Goal: Book appointment/travel/reservation

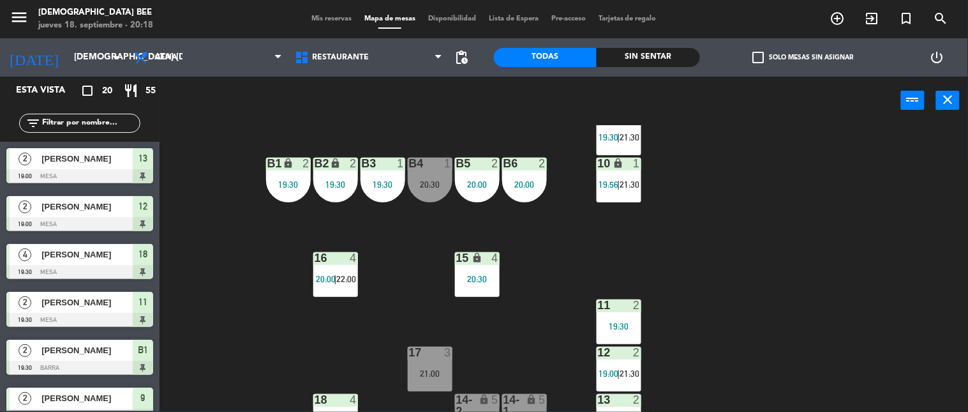
scroll to position [157, 0]
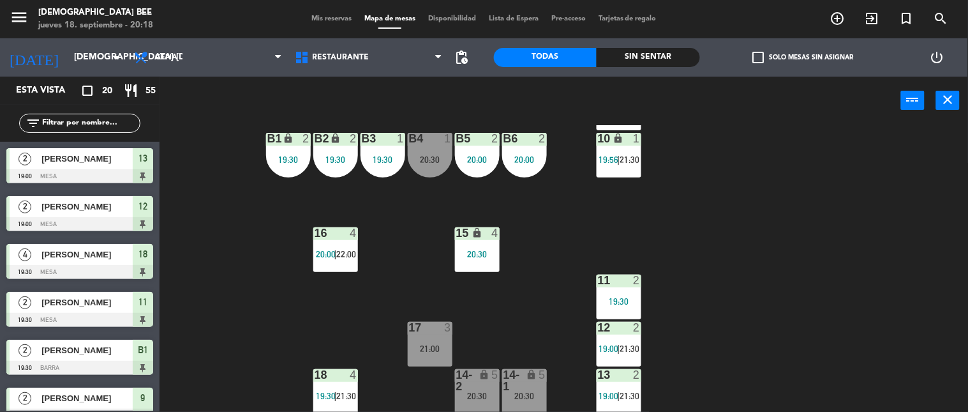
click at [478, 384] on div "lock" at bounding box center [477, 380] width 21 height 23
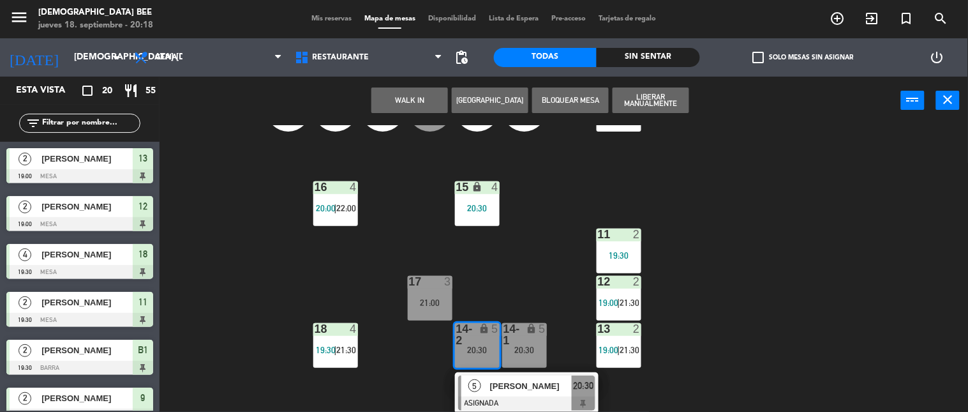
click at [522, 389] on div "5 [PERSON_NAME] 20:30" at bounding box center [527, 392] width 163 height 41
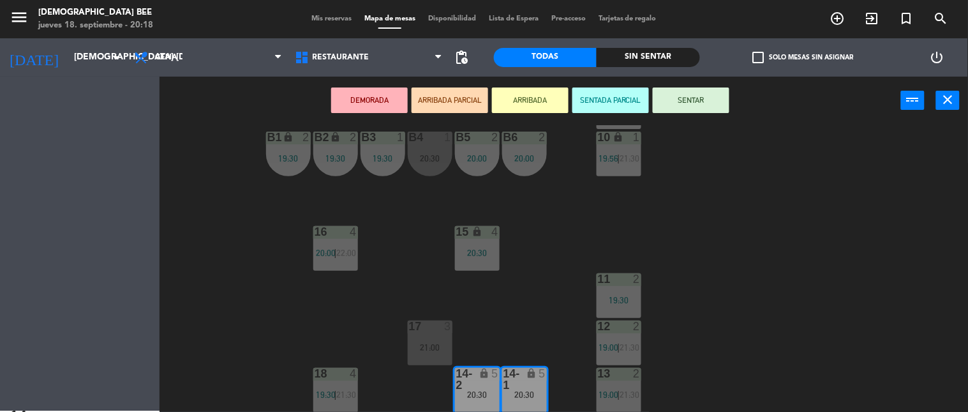
scroll to position [158, 0]
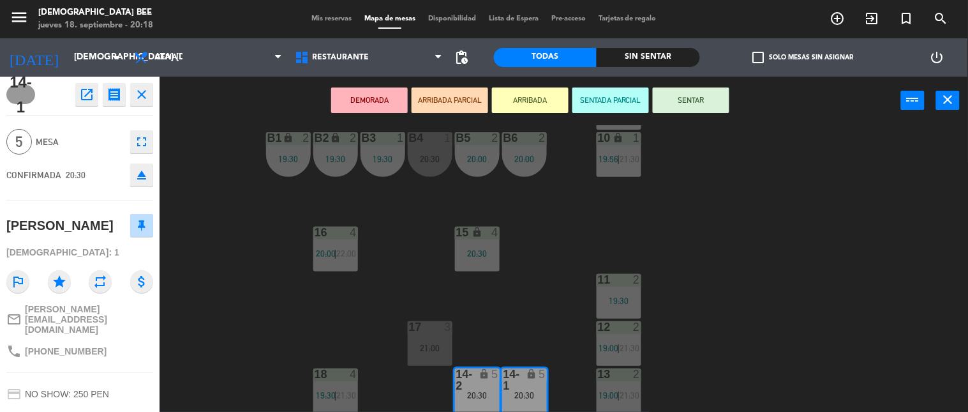
click at [700, 99] on button "SENTAR" at bounding box center [691, 100] width 77 height 26
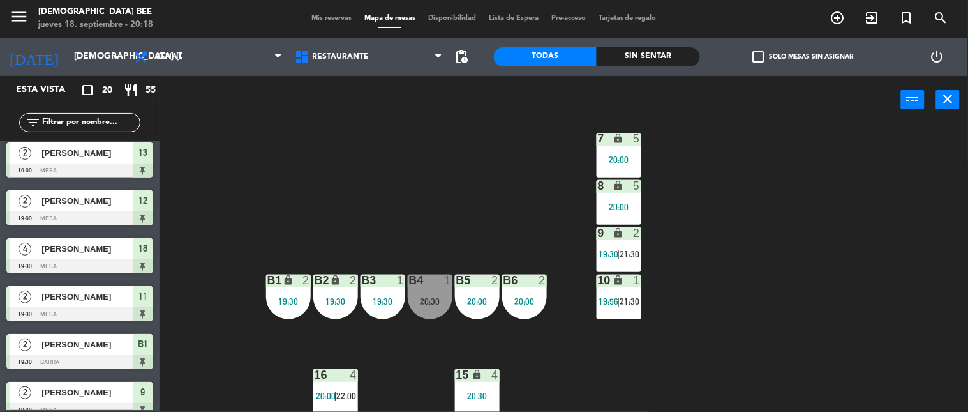
scroll to position [0, 0]
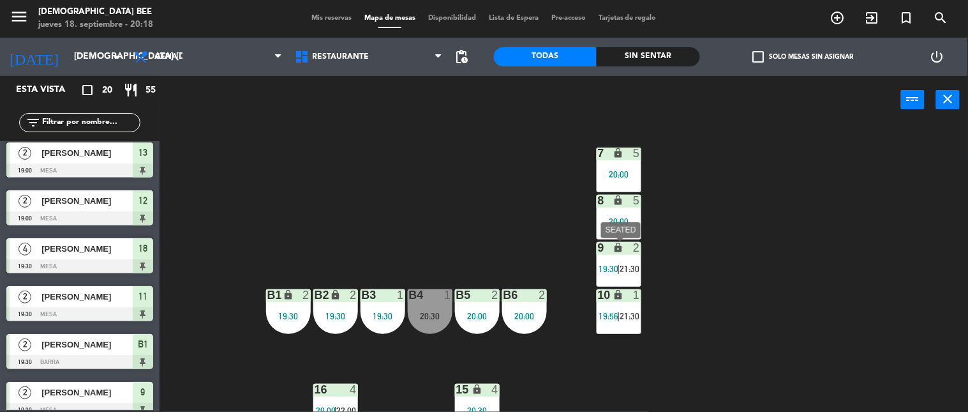
click at [629, 268] on span "21:30" at bounding box center [630, 269] width 20 height 10
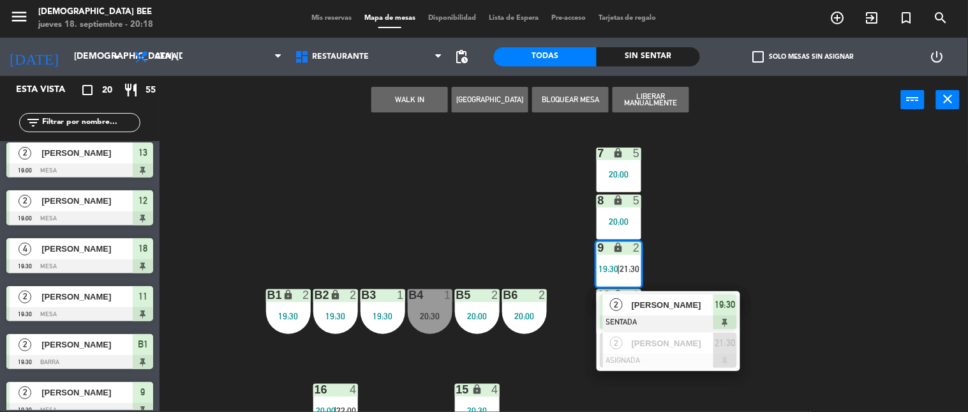
click at [756, 264] on div "7 lock 5 20:00 8 lock 5 20:00 9 lock 2 19:30 | 21:30 2 [PERSON_NAME] SENTADA 19…" at bounding box center [568, 267] width 799 height 287
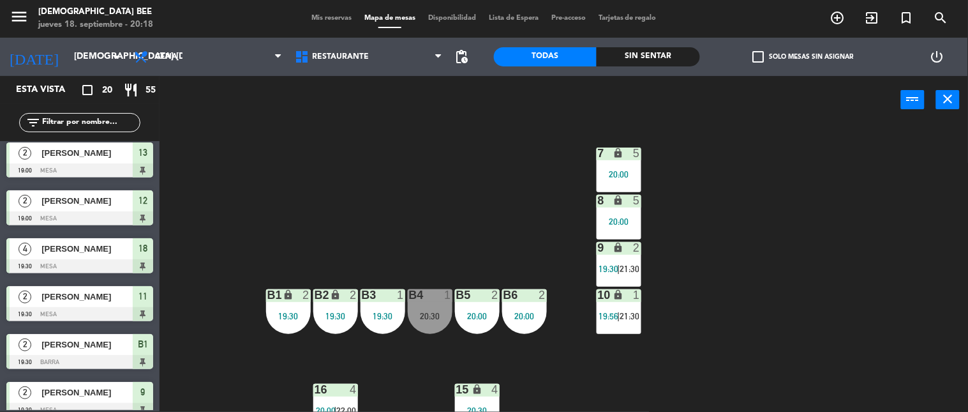
click at [632, 307] on div "10 lock 1 19:56 | 21:30" at bounding box center [619, 311] width 45 height 45
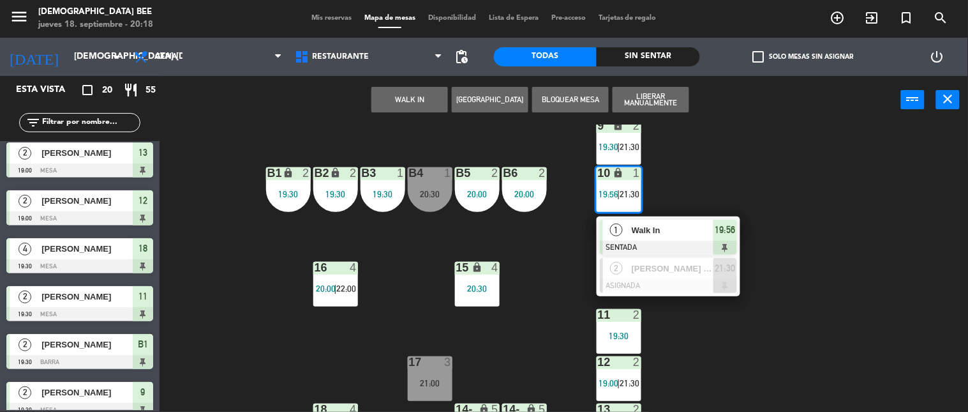
scroll to position [142, 0]
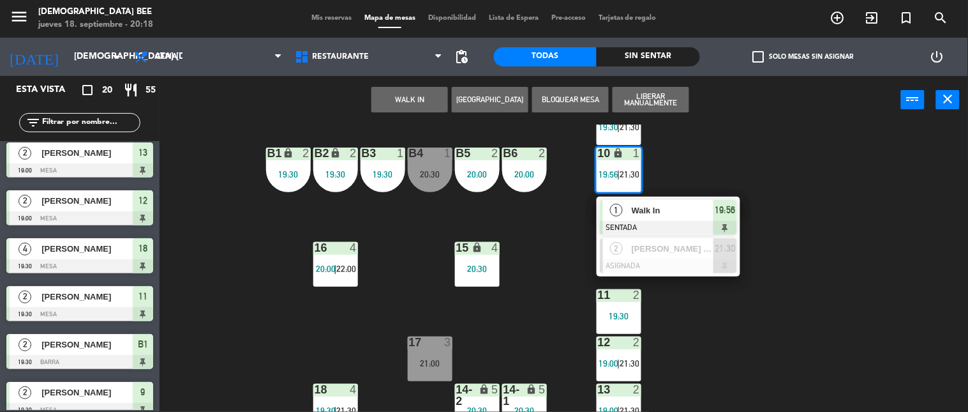
click at [756, 320] on div "7 lock 5 20:00 8 lock 5 20:00 9 lock 2 19:30 | 21:30 B1 lock 2 19:30 B2 lock 2 …" at bounding box center [568, 267] width 799 height 287
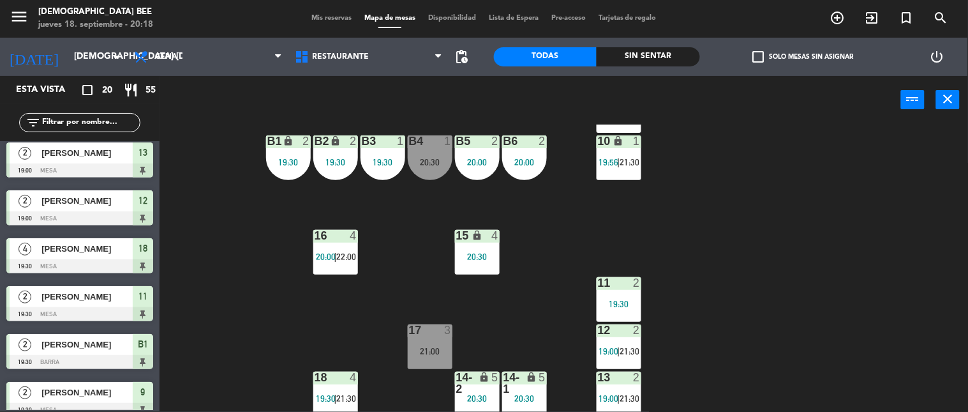
scroll to position [157, 0]
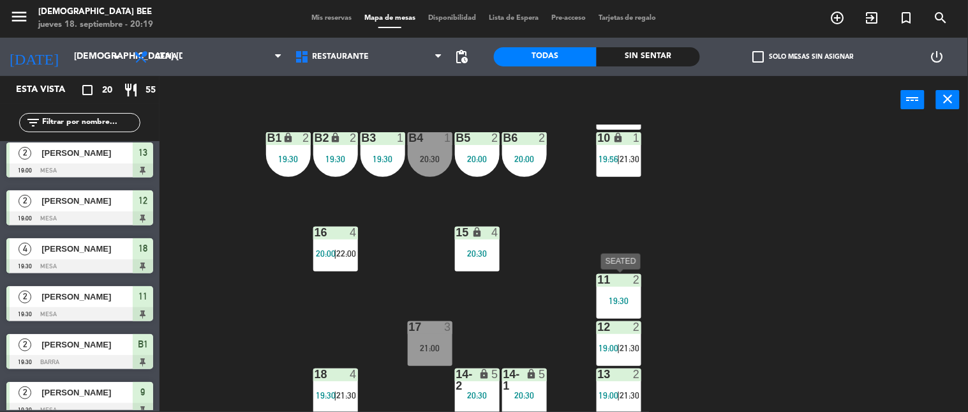
click at [628, 294] on div "11 2 19:30" at bounding box center [619, 296] width 45 height 45
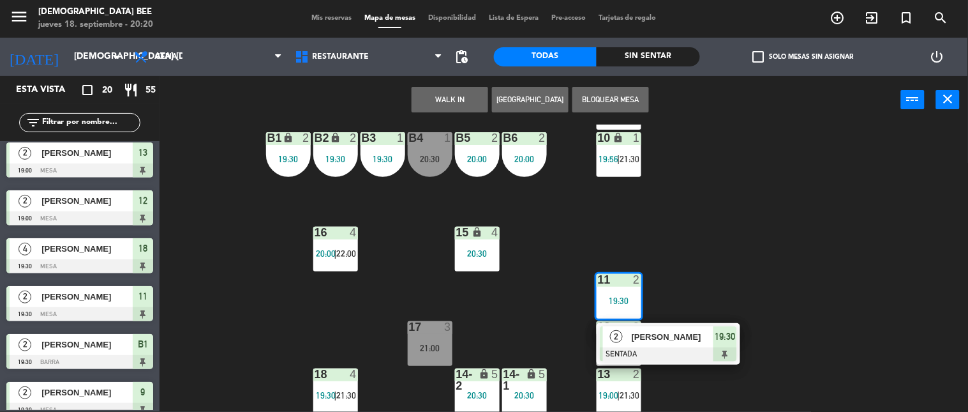
click at [548, 87] on button "[GEOGRAPHIC_DATA]" at bounding box center [530, 100] width 77 height 26
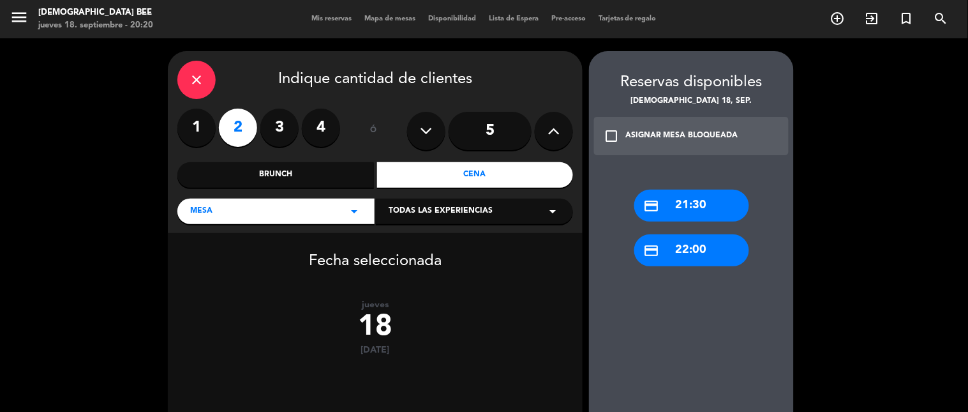
click at [284, 129] on label "3" at bounding box center [279, 128] width 38 height 38
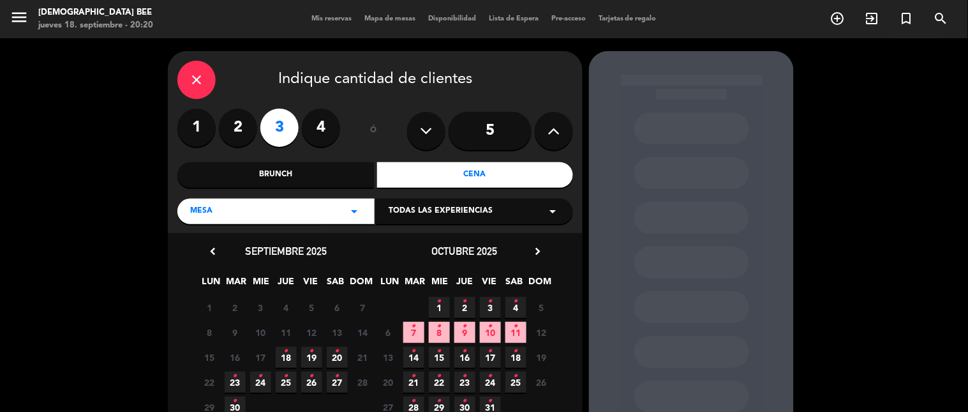
click at [283, 359] on span "18 •" at bounding box center [286, 357] width 21 height 21
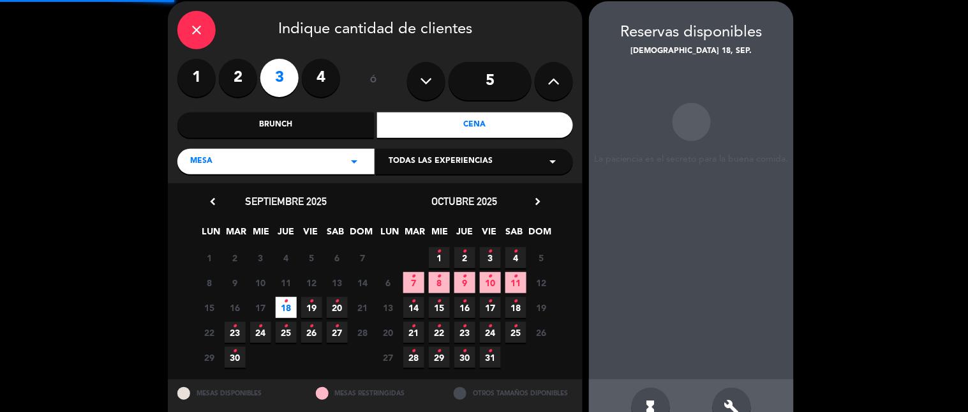
scroll to position [51, 0]
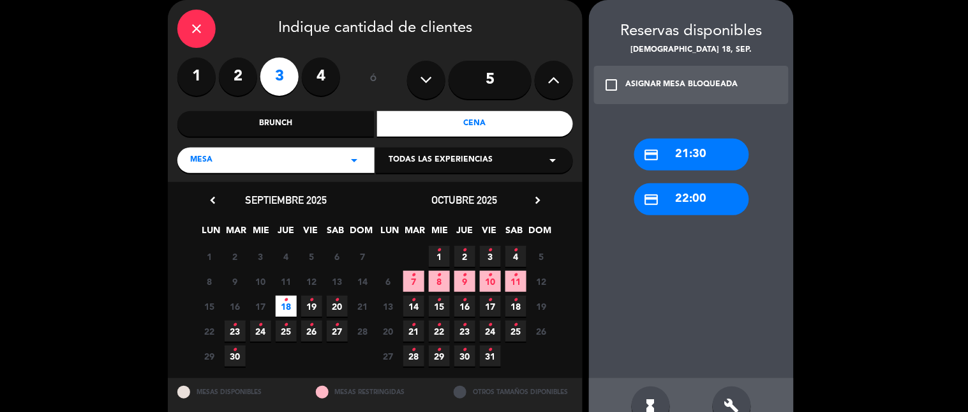
click at [689, 153] on div "credit_card 21:30" at bounding box center [692, 155] width 115 height 32
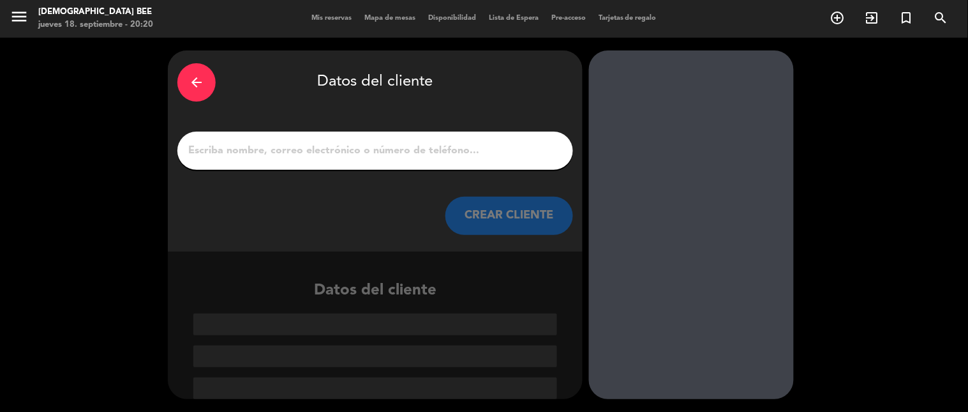
click at [368, 143] on input "1" at bounding box center [375, 151] width 377 height 18
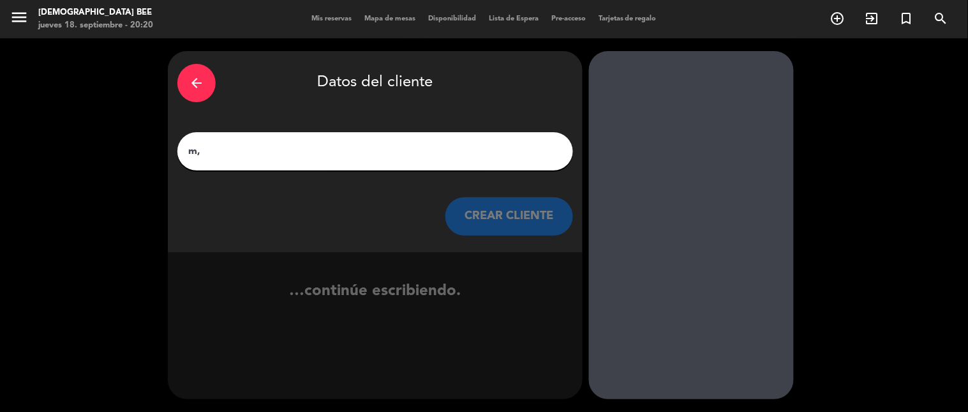
type input "m"
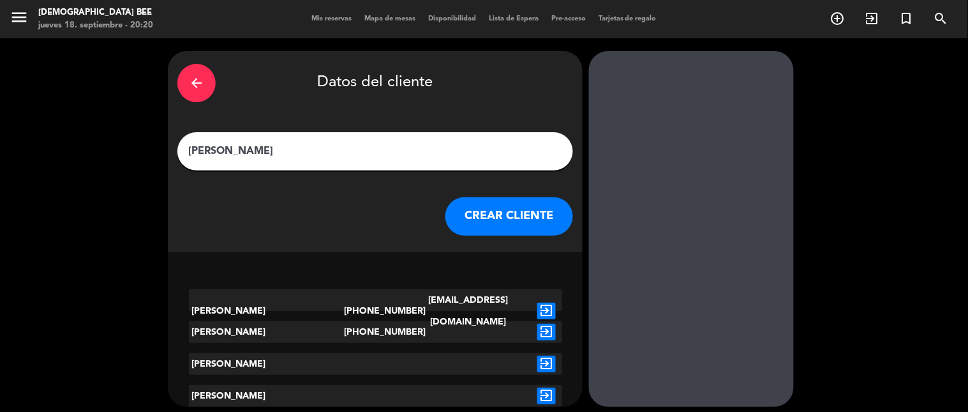
type input "[PERSON_NAME]"
click at [549, 303] on icon "exit_to_app" at bounding box center [547, 311] width 19 height 17
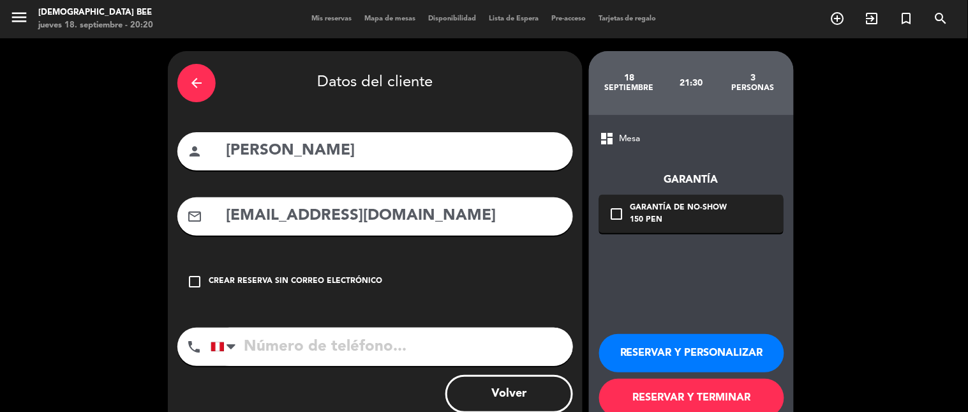
type input "[PHONE_NUMBER]"
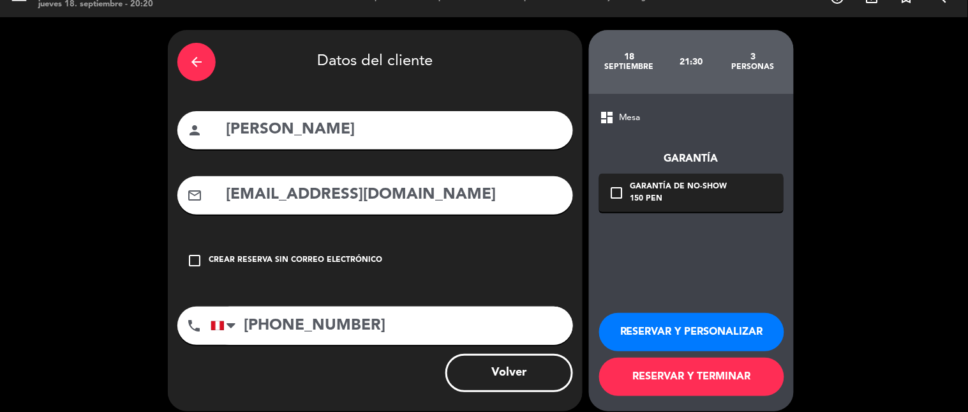
scroll to position [33, 0]
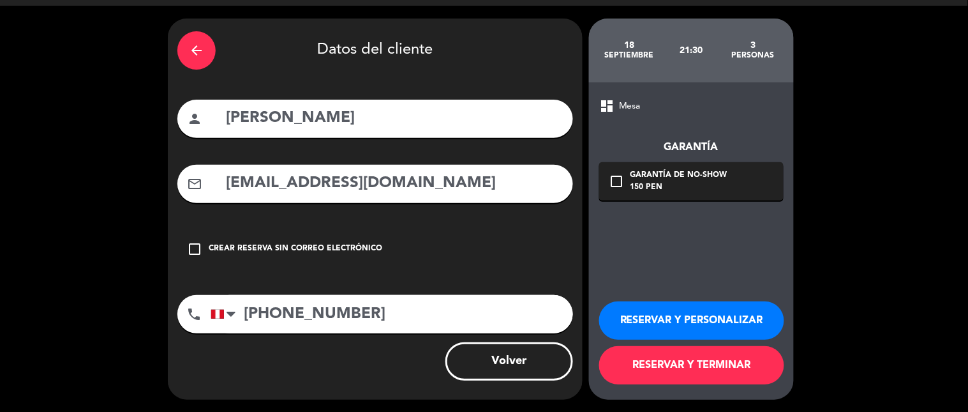
click at [665, 368] on button "RESERVAR Y TERMINAR" at bounding box center [691, 365] width 185 height 38
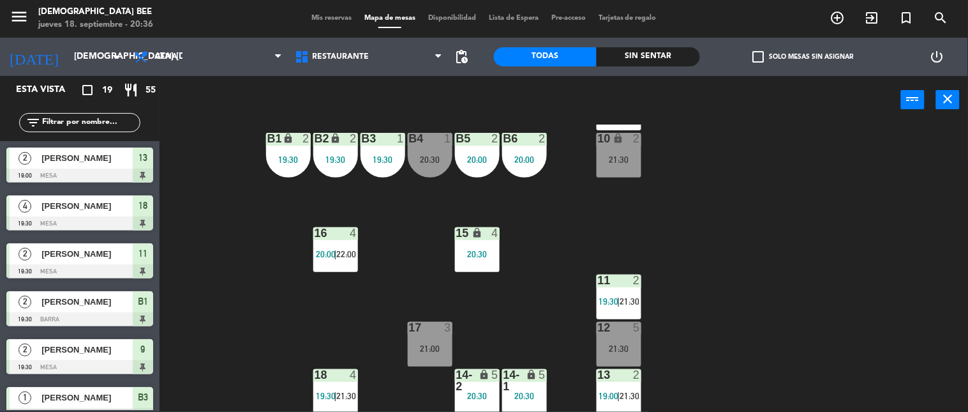
scroll to position [157, 0]
click at [298, 148] on div "B1 lock 2 19:30" at bounding box center [288, 154] width 45 height 45
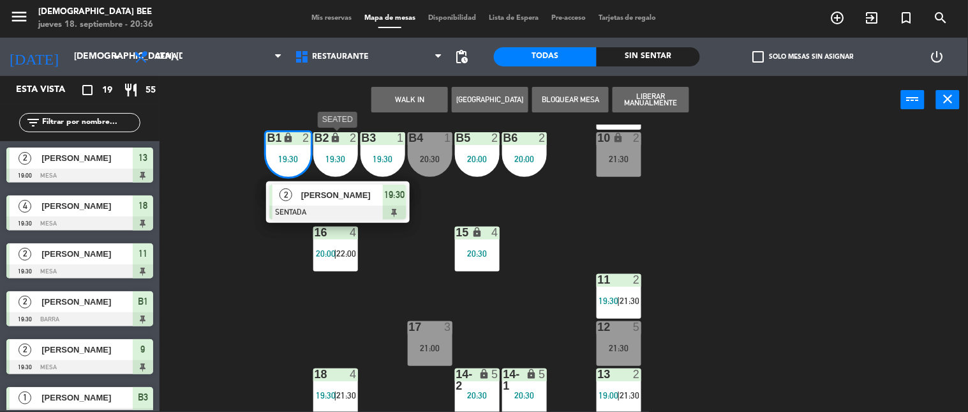
click at [335, 151] on div "B2 lock 2 19:30" at bounding box center [335, 154] width 45 height 45
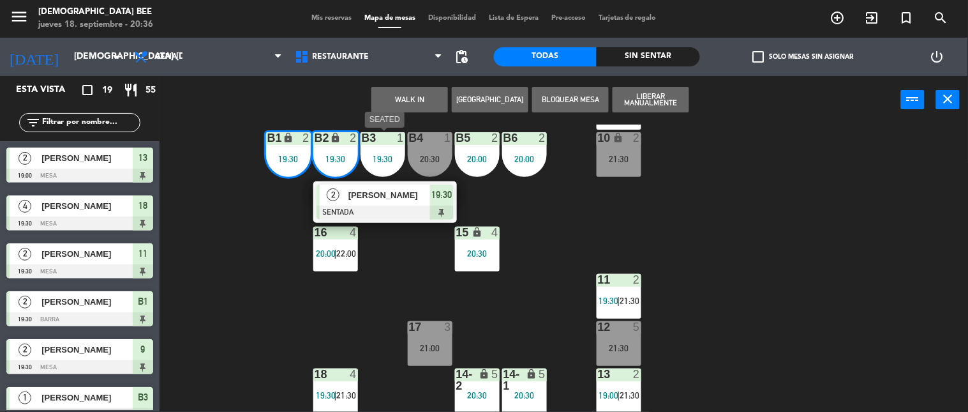
click at [379, 144] on div "B3 1 19:30" at bounding box center [383, 154] width 45 height 45
click at [502, 99] on button "[GEOGRAPHIC_DATA]" at bounding box center [490, 100] width 77 height 26
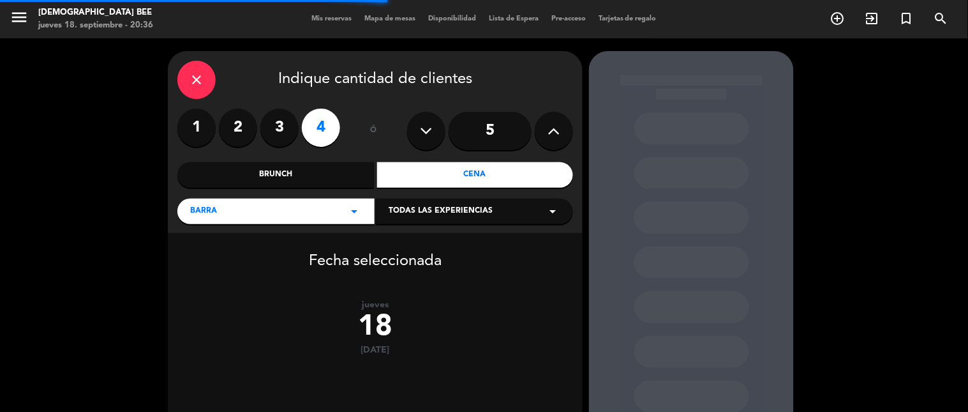
click at [202, 126] on label "1" at bounding box center [196, 128] width 38 height 38
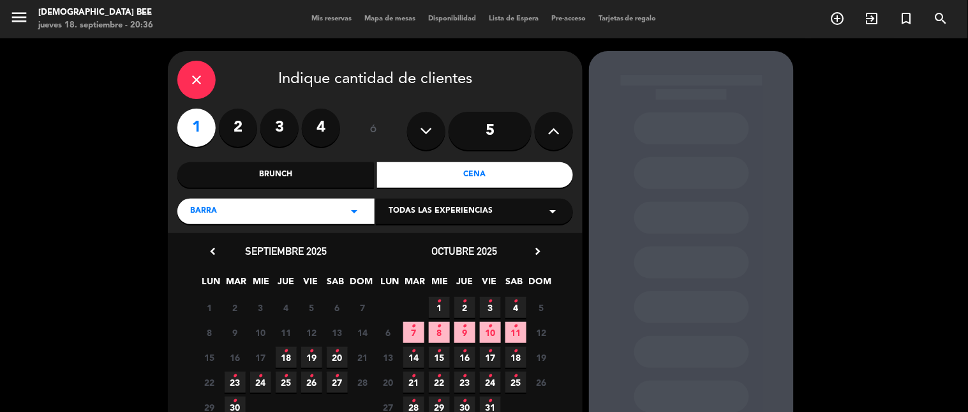
click at [290, 354] on span "18 •" at bounding box center [286, 357] width 21 height 21
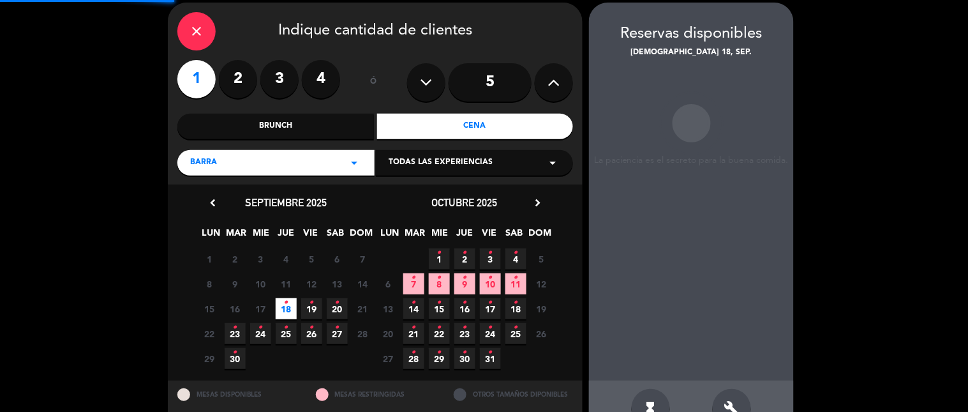
scroll to position [51, 0]
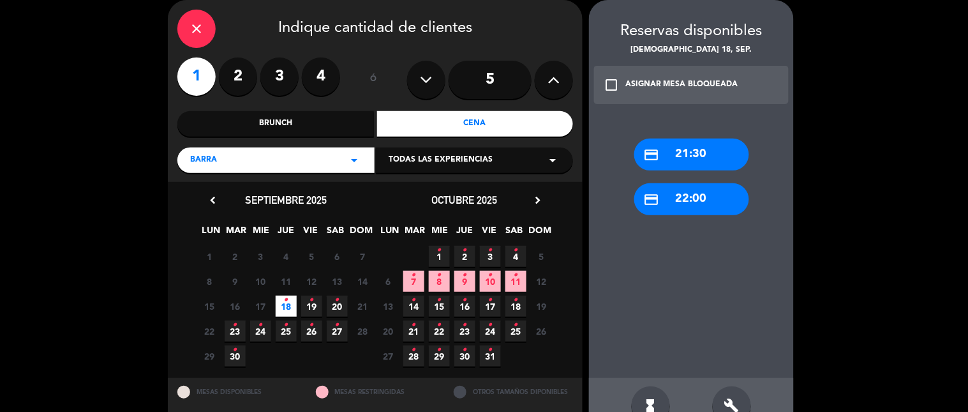
drag, startPoint x: 700, startPoint y: 202, endPoint x: 689, endPoint y: 188, distance: 17.2
click at [702, 201] on div "credit_card 22:00" at bounding box center [692, 199] width 115 height 32
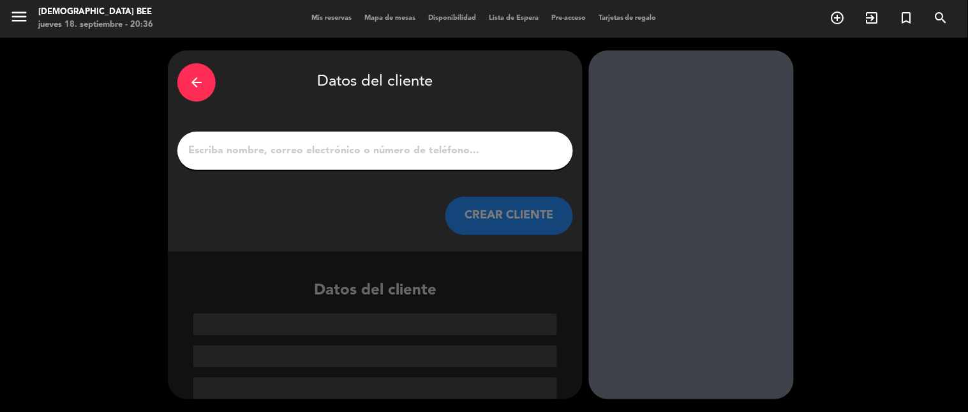
scroll to position [1, 0]
click at [380, 148] on input "1" at bounding box center [375, 151] width 377 height 18
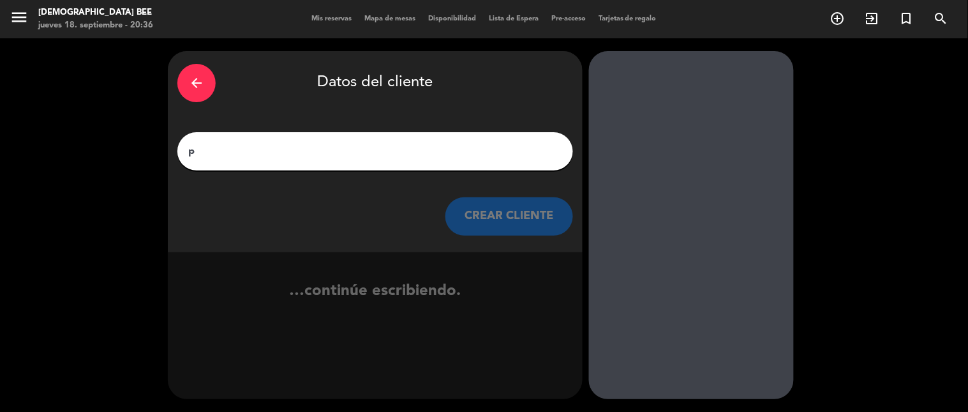
scroll to position [0, 0]
type input "p"
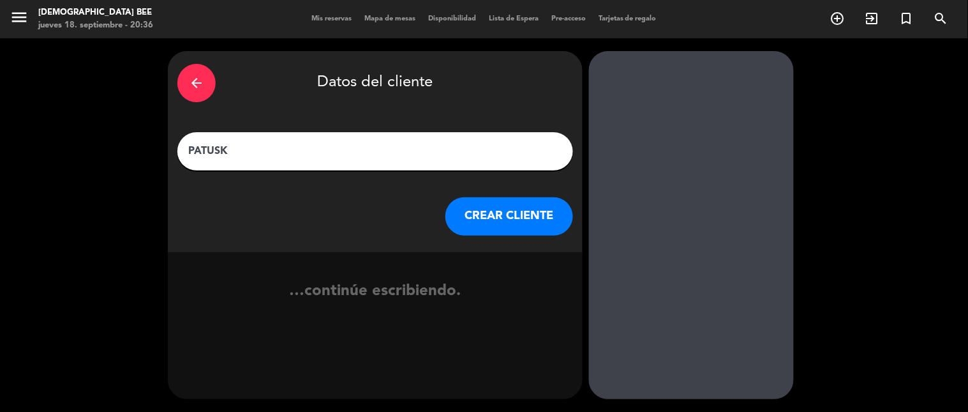
type input "PATUSKA"
click at [514, 214] on button "CREAR CLIENTE" at bounding box center [510, 216] width 128 height 38
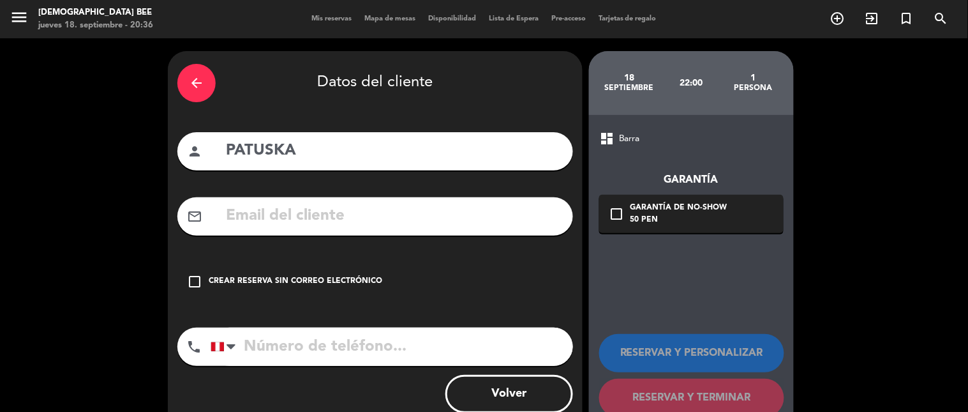
click at [243, 276] on div "Crear reserva sin correo electrónico" at bounding box center [296, 281] width 174 height 13
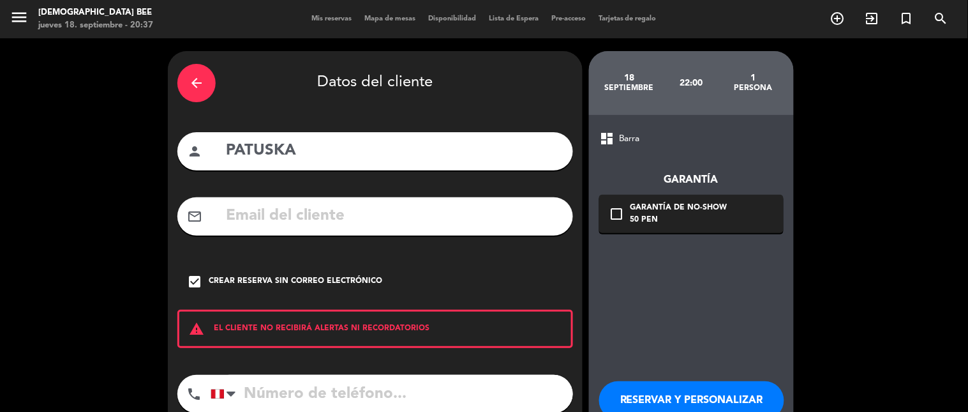
scroll to position [80, 0]
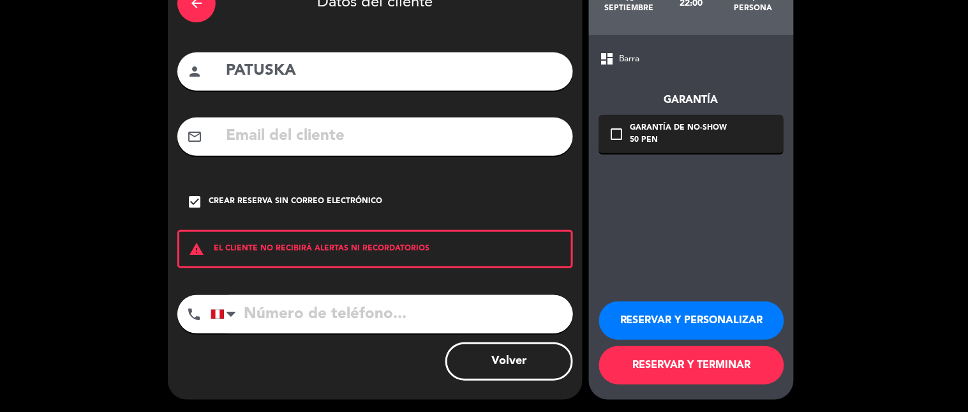
click at [651, 370] on button "RESERVAR Y TERMINAR" at bounding box center [691, 365] width 185 height 38
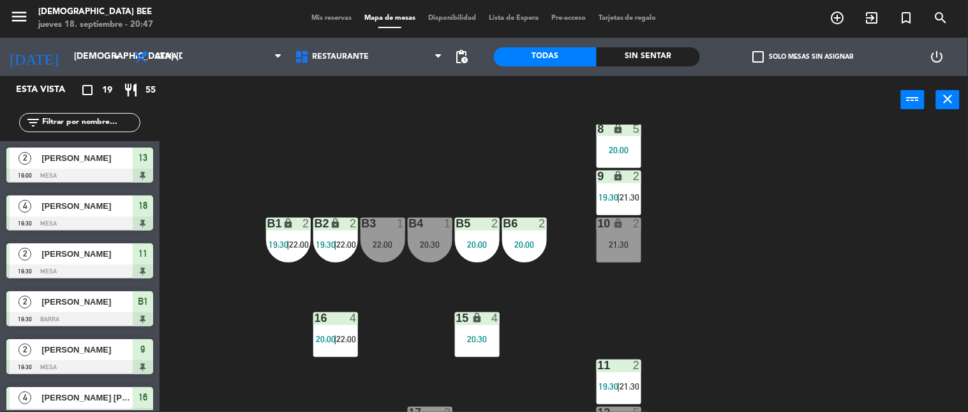
scroll to position [157, 0]
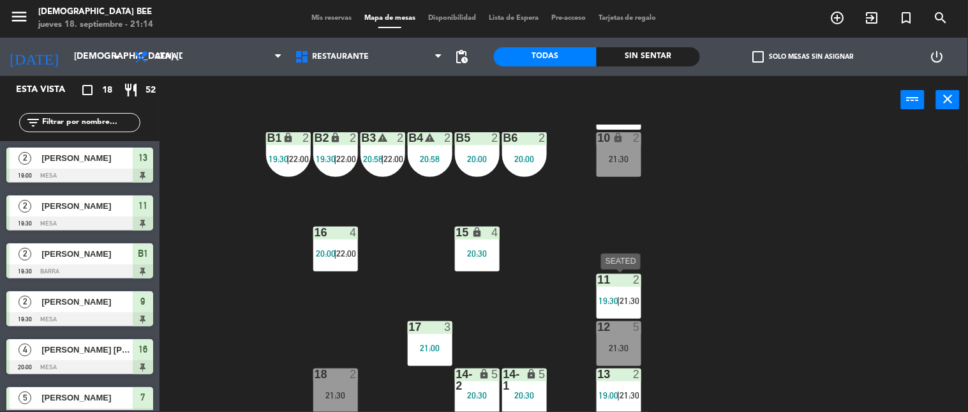
click at [637, 289] on div "11 2 19:30 | 21:30" at bounding box center [619, 296] width 45 height 45
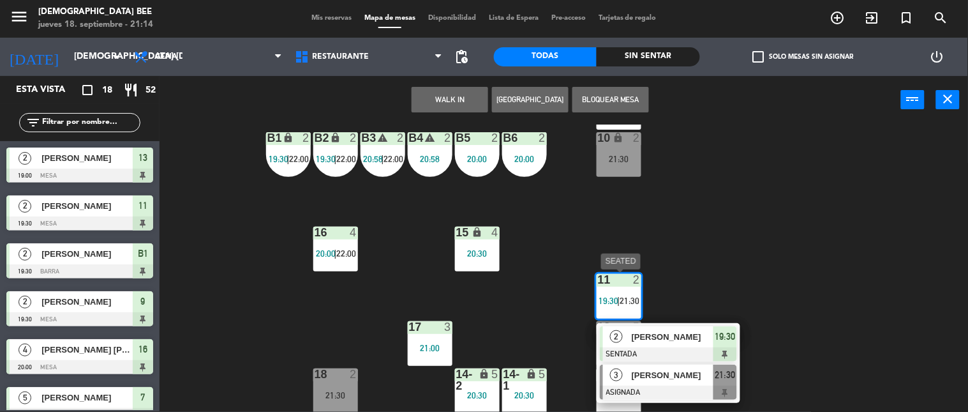
click at [665, 382] on div "[PERSON_NAME]" at bounding box center [672, 375] width 83 height 21
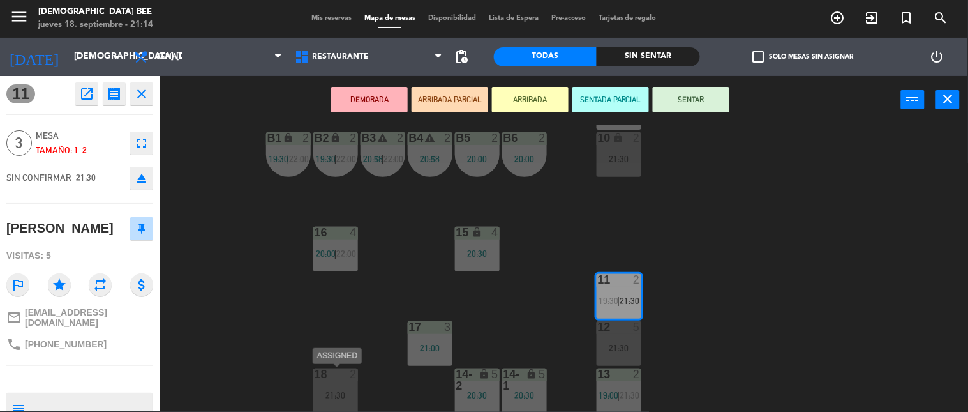
click at [336, 387] on div "18 2 21:30" at bounding box center [335, 390] width 45 height 45
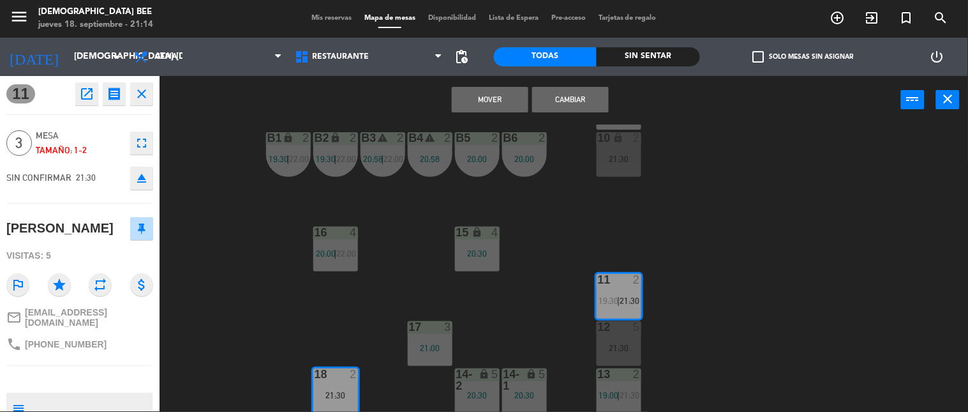
click at [565, 100] on button "Cambiar" at bounding box center [570, 100] width 77 height 26
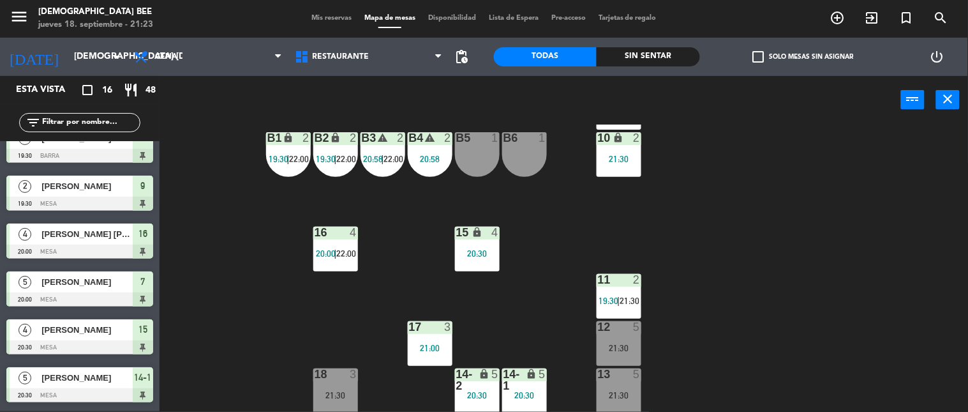
click at [486, 169] on div "B5 1" at bounding box center [477, 154] width 45 height 45
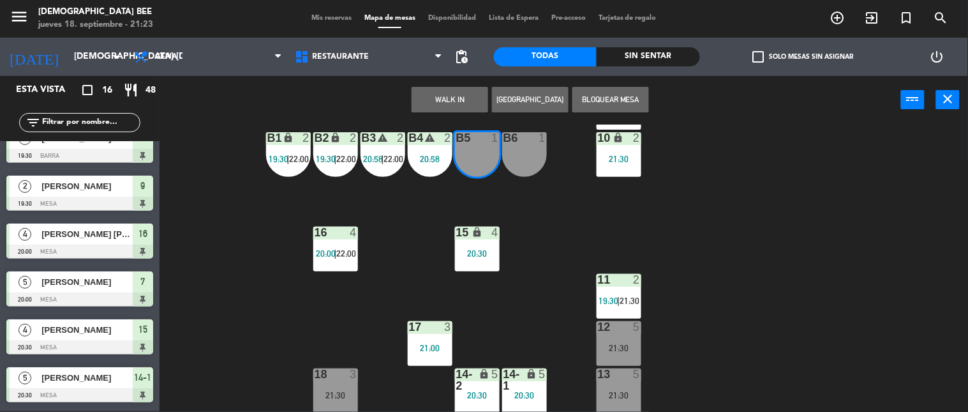
click at [455, 93] on button "WALK IN" at bounding box center [450, 100] width 77 height 26
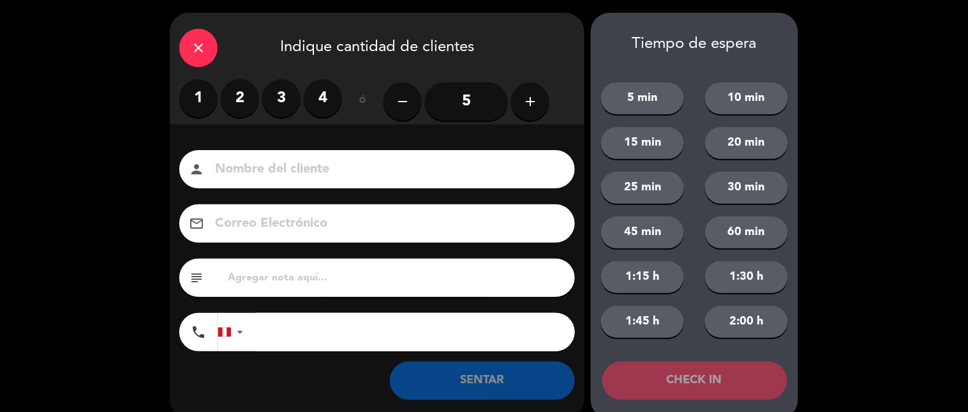
click at [202, 96] on label "1" at bounding box center [198, 98] width 38 height 38
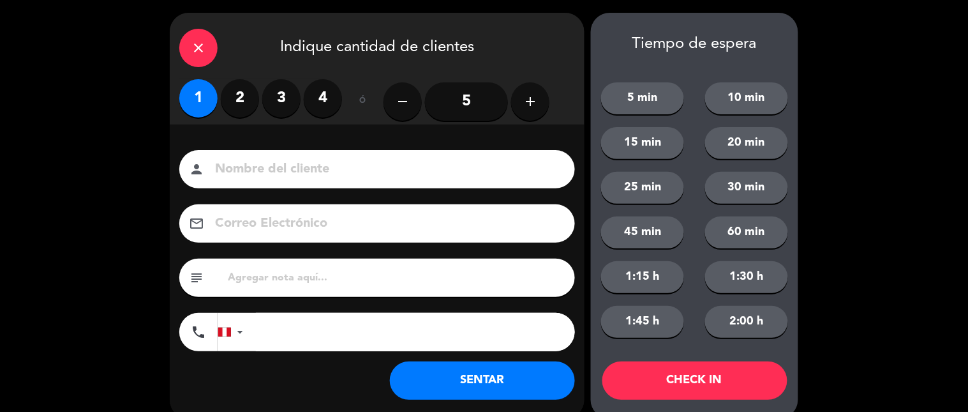
click at [493, 373] on button "SENTAR" at bounding box center [482, 380] width 185 height 38
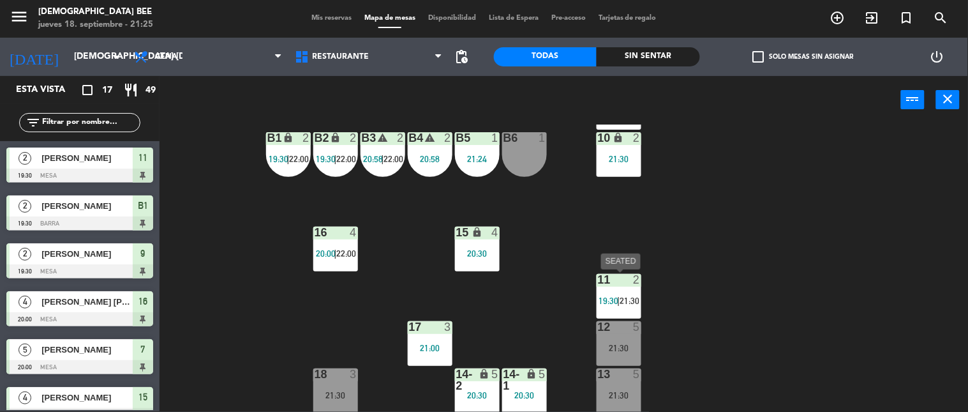
click at [710, 272] on div "7 lock 5 20:00 8 lock 5 20:00 9 lock 2 19:30 | 21:30 B1 lock 2 19:30 | 22:00 B2…" at bounding box center [568, 267] width 799 height 287
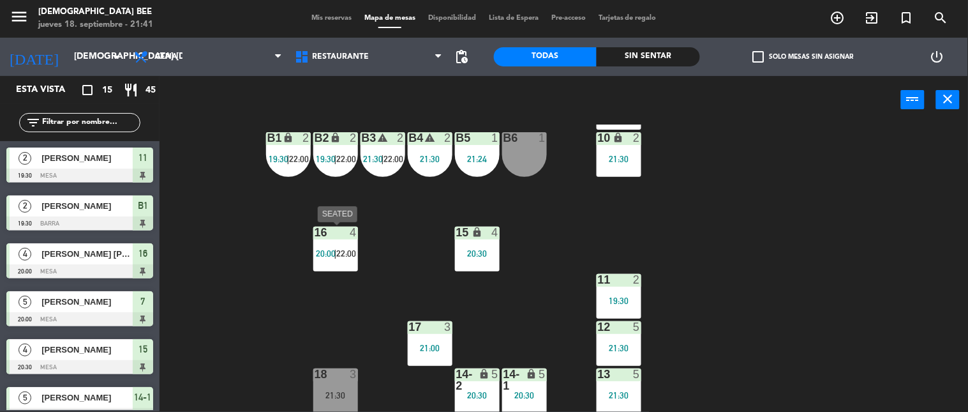
drag, startPoint x: 332, startPoint y: 250, endPoint x: 365, endPoint y: 254, distance: 33.4
click at [332, 250] on span "20:00" at bounding box center [326, 253] width 20 height 10
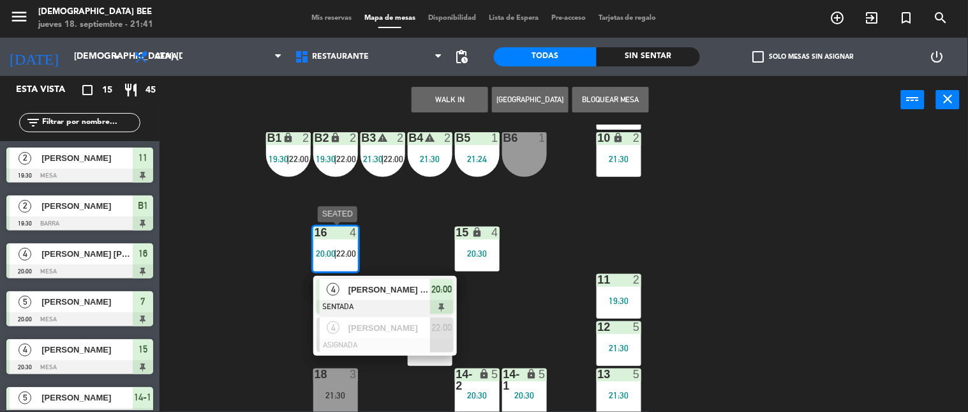
click at [386, 291] on span "[PERSON_NAME] [PERSON_NAME]" at bounding box center [390, 289] width 82 height 13
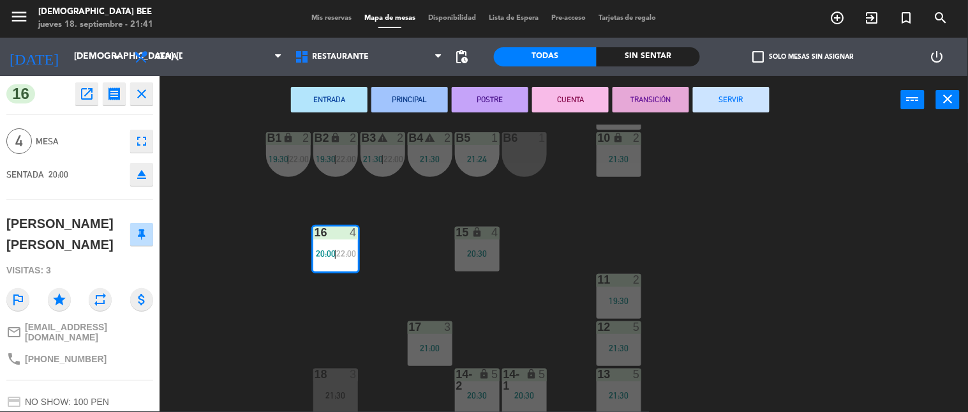
click at [87, 96] on icon "open_in_new" at bounding box center [86, 93] width 15 height 15
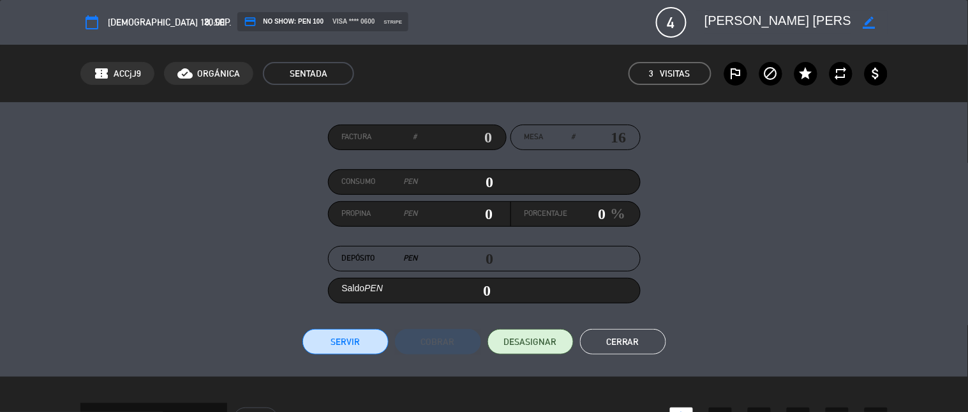
click at [737, 79] on icon "outlined_flag" at bounding box center [735, 73] width 15 height 15
click at [767, 75] on icon "block" at bounding box center [771, 73] width 15 height 15
drag, startPoint x: 642, startPoint y: 346, endPoint x: 645, endPoint y: 307, distance: 39.0
click at [641, 346] on button "Cerrar" at bounding box center [623, 342] width 86 height 26
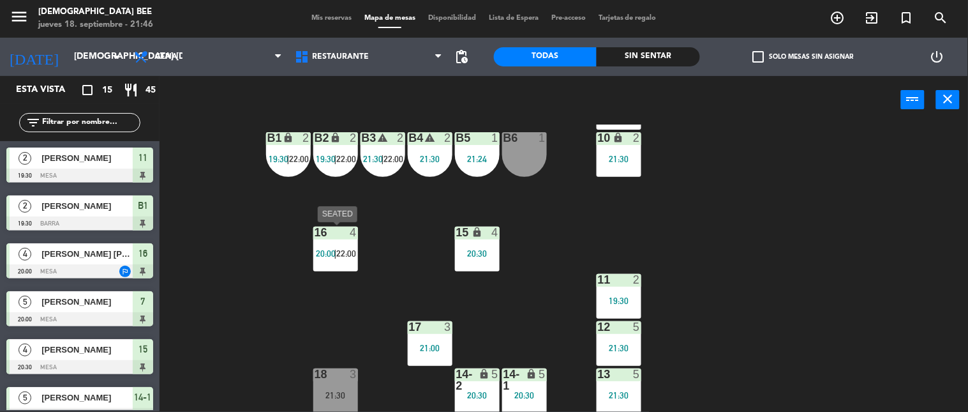
click at [338, 255] on span "22:00" at bounding box center [346, 253] width 20 height 10
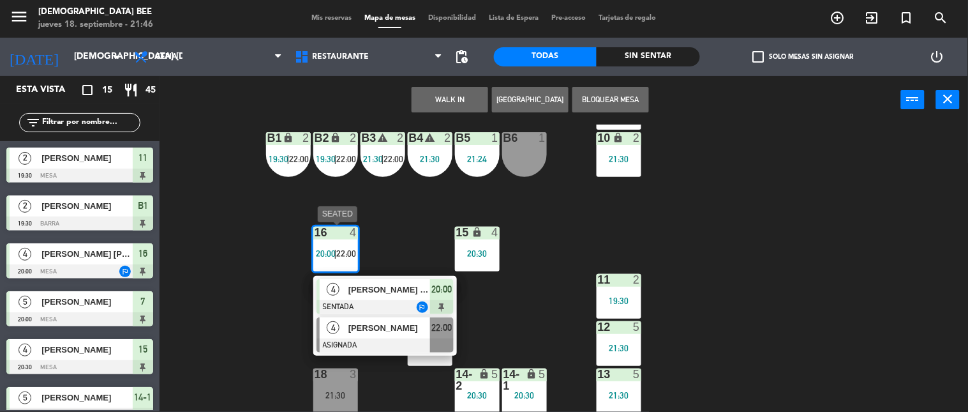
click at [383, 330] on span "[PERSON_NAME]" at bounding box center [390, 327] width 82 height 13
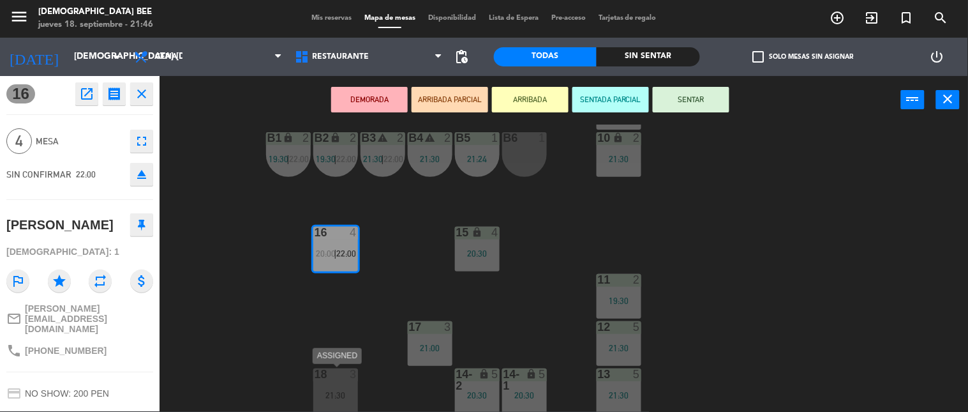
click at [343, 384] on div "18 3 21:30" at bounding box center [335, 390] width 45 height 45
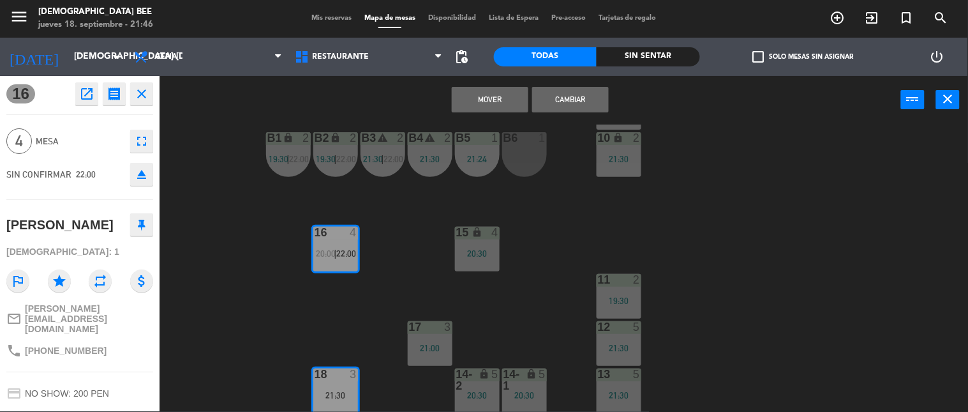
click at [581, 100] on button "Cambiar" at bounding box center [570, 100] width 77 height 26
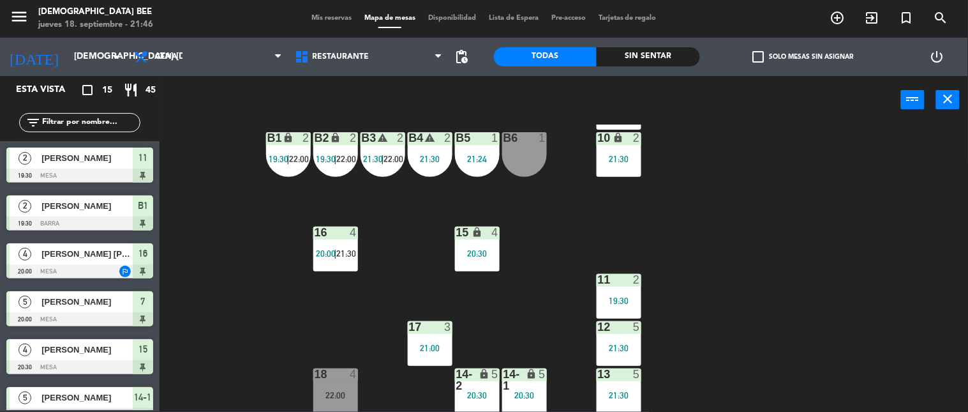
scroll to position [161, 0]
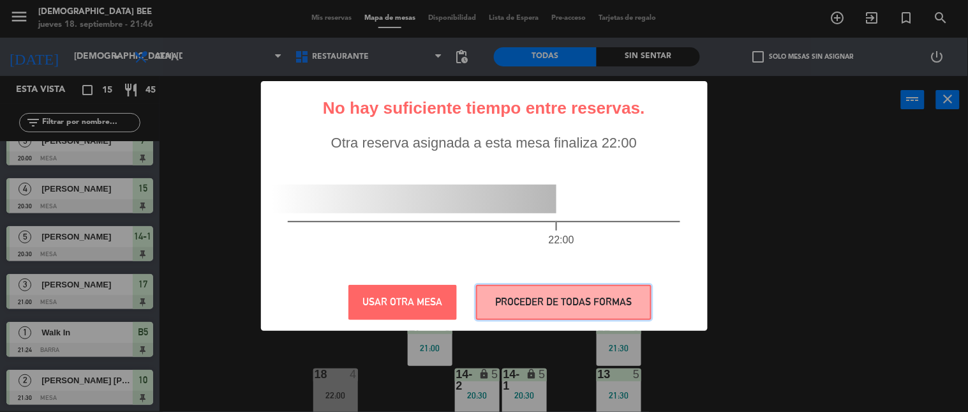
click at [545, 294] on button "PROCEDER DE TODAS FORMAS" at bounding box center [564, 302] width 176 height 35
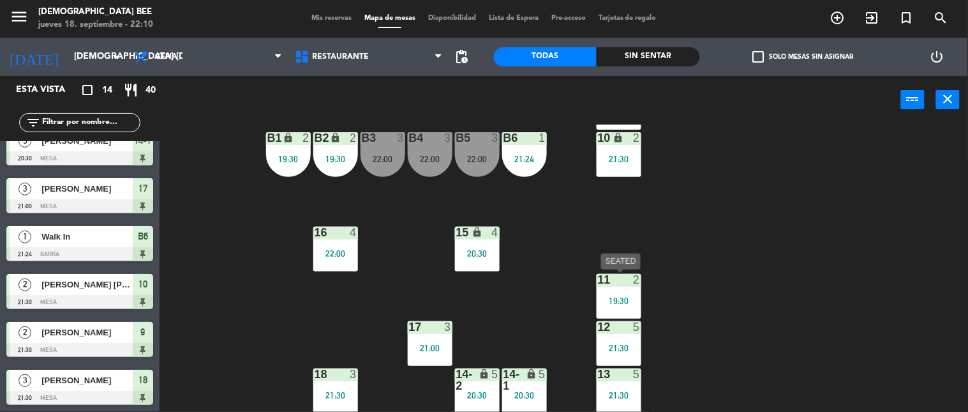
click at [622, 308] on div "11 2 19:30" at bounding box center [619, 296] width 45 height 45
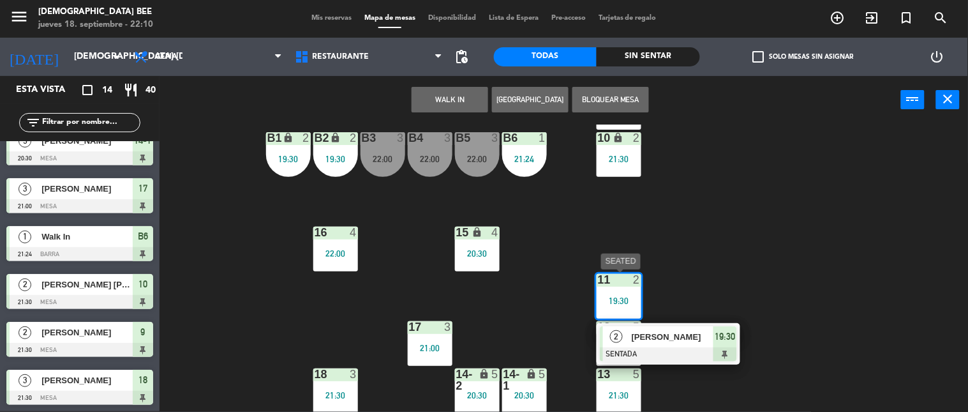
click at [659, 338] on span "[PERSON_NAME]" at bounding box center [673, 336] width 82 height 13
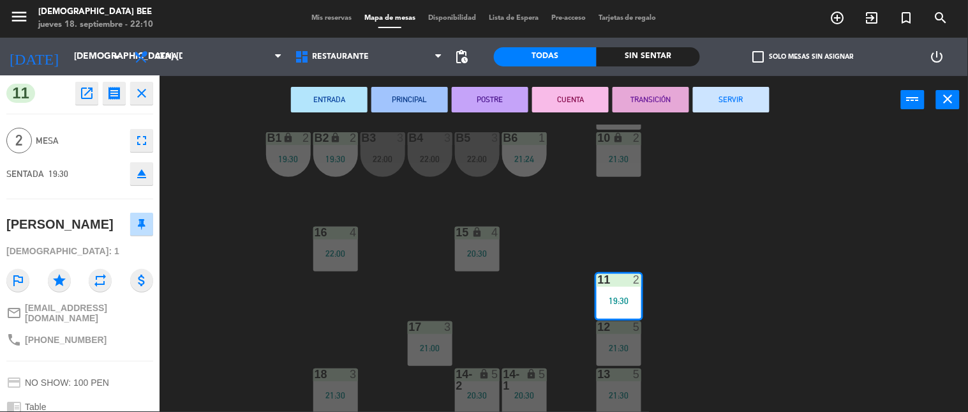
scroll to position [0, 0]
click at [91, 94] on icon "open_in_new" at bounding box center [86, 93] width 15 height 15
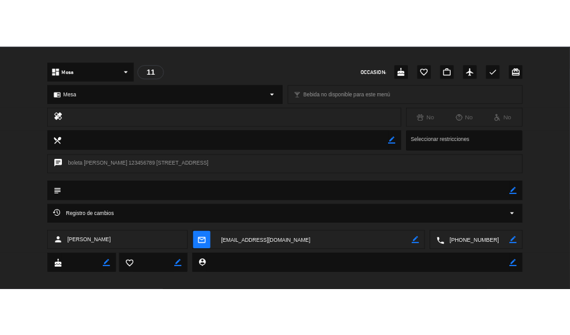
scroll to position [385, 0]
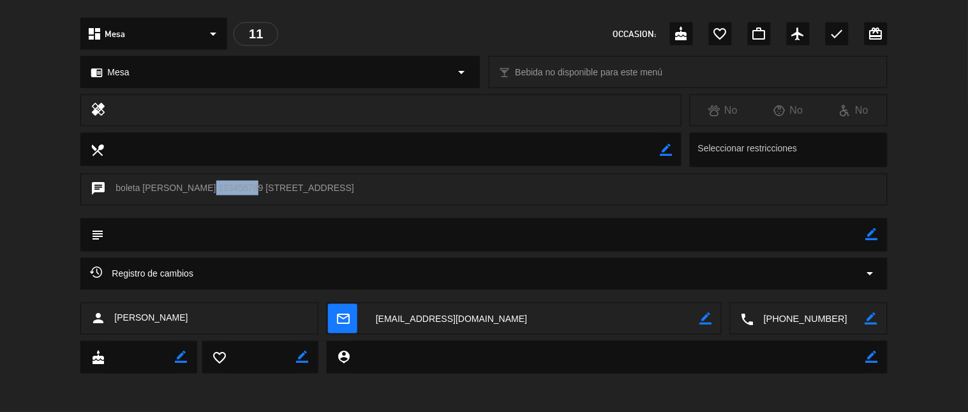
drag, startPoint x: 194, startPoint y: 186, endPoint x: 235, endPoint y: 188, distance: 40.9
click at [238, 188] on div "chat boleta [PERSON_NAME] 123456789 [STREET_ADDRESS]" at bounding box center [483, 190] width 807 height 32
copy div "123456789"
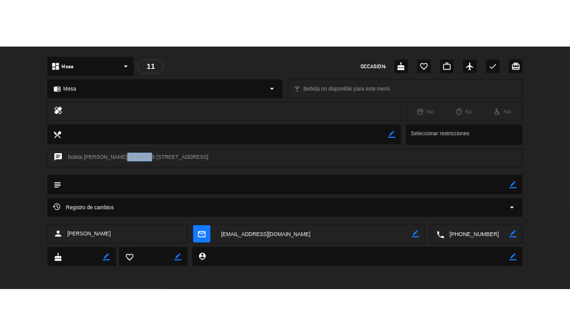
scroll to position [1, 0]
